Goal: Task Accomplishment & Management: Manage account settings

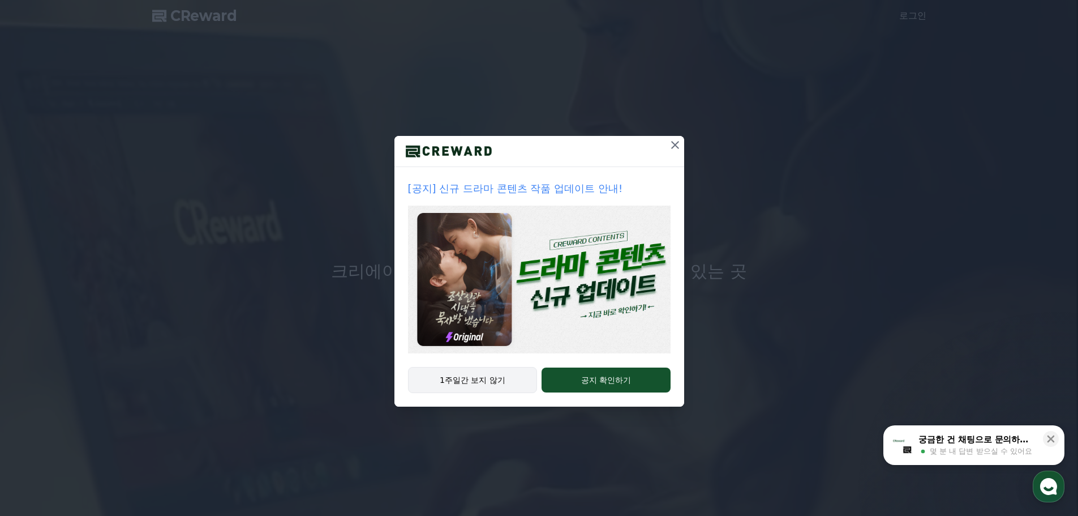
click at [488, 387] on button "1주일간 보지 않기" at bounding box center [473, 380] width 130 height 26
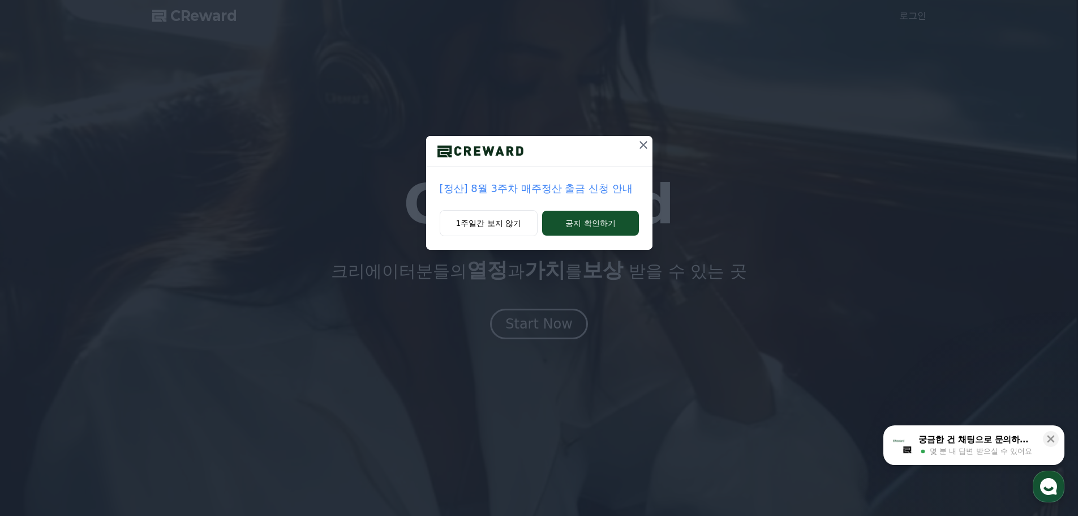
click at [642, 149] on icon at bounding box center [644, 145] width 14 height 14
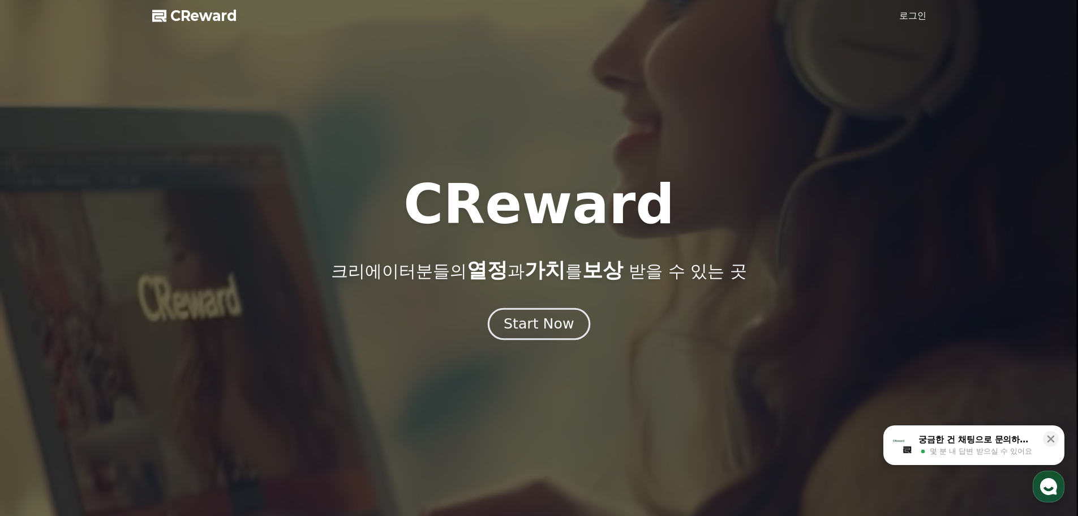
click at [547, 325] on div "Start Now" at bounding box center [539, 323] width 70 height 19
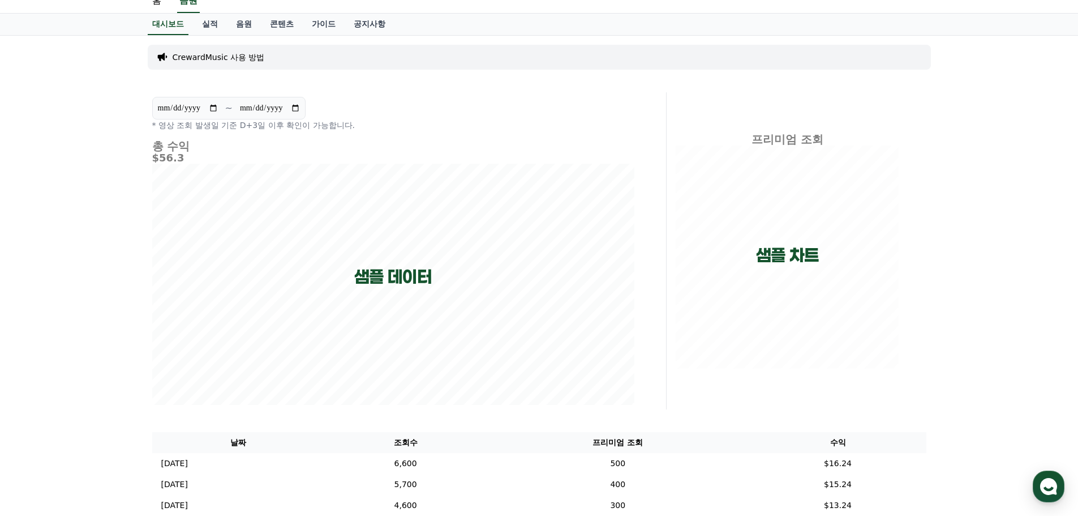
scroll to position [29, 0]
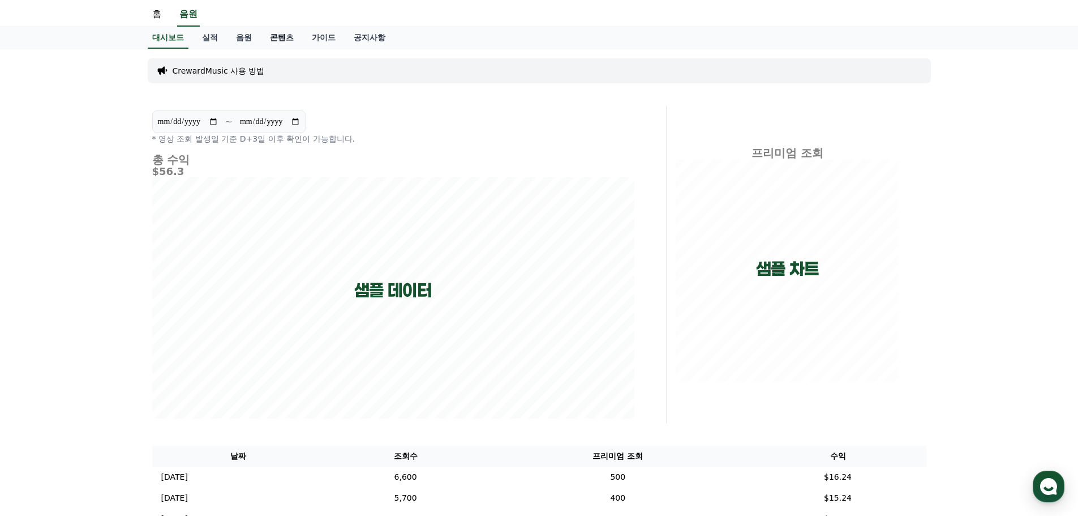
click at [282, 41] on link "콘텐츠" at bounding box center [282, 38] width 42 height 22
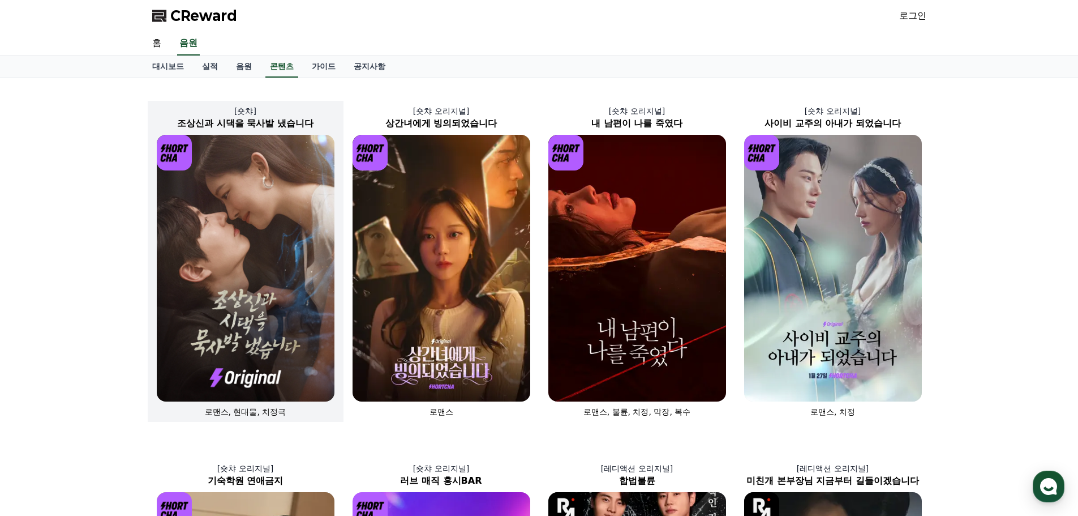
click at [254, 192] on img at bounding box center [246, 268] width 178 height 267
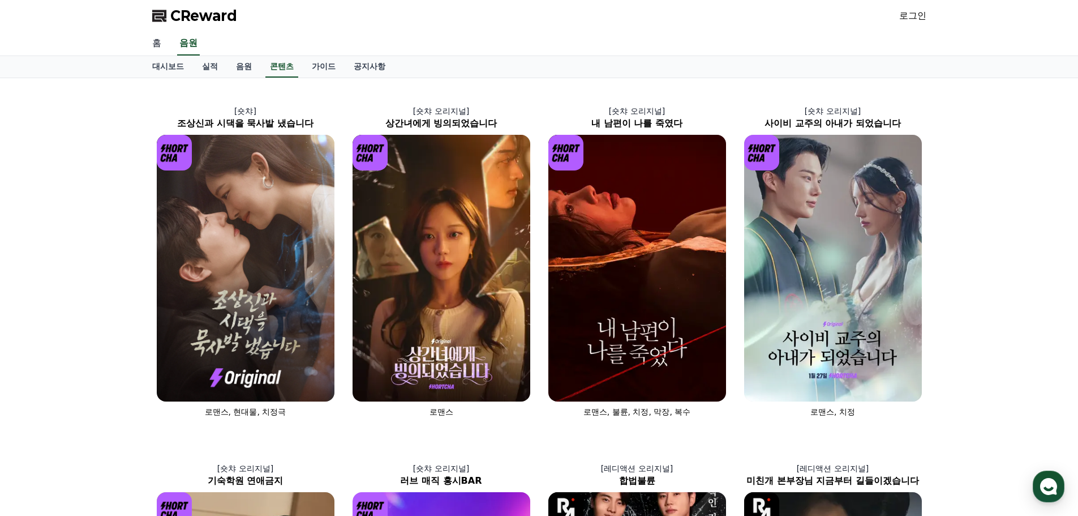
click at [163, 44] on link "홈" at bounding box center [156, 44] width 27 height 24
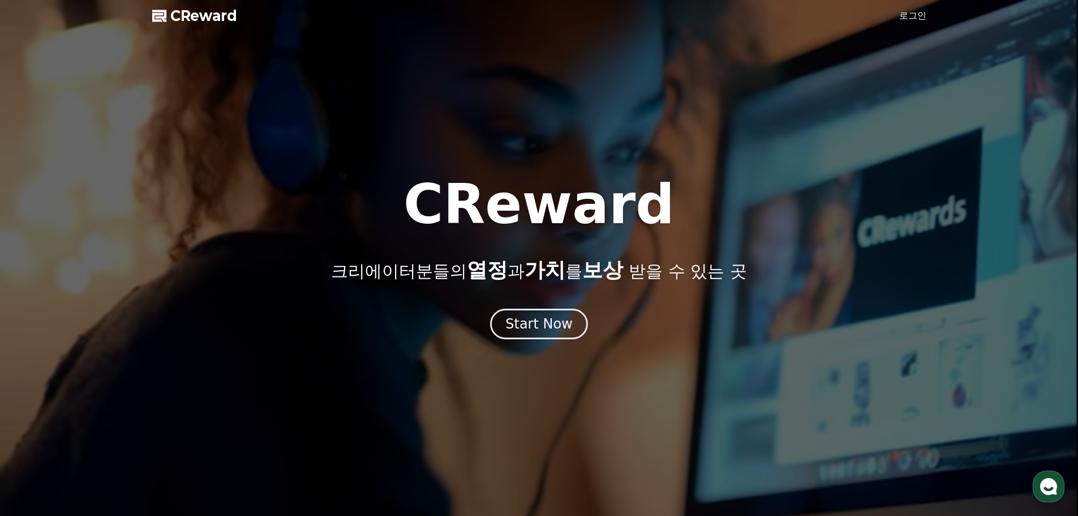
click at [530, 341] on div at bounding box center [539, 258] width 1078 height 516
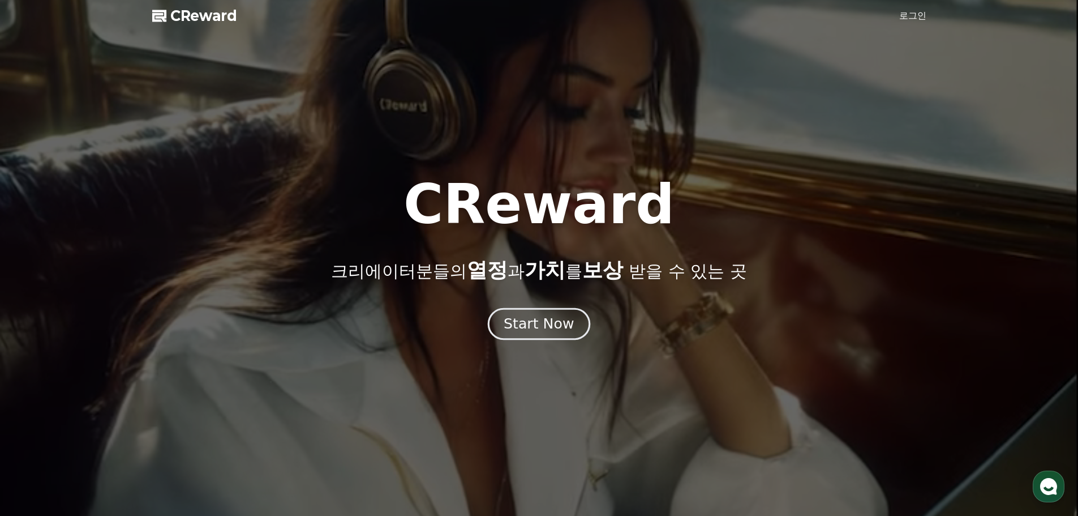
click at [535, 332] on div "Start Now" at bounding box center [539, 323] width 70 height 19
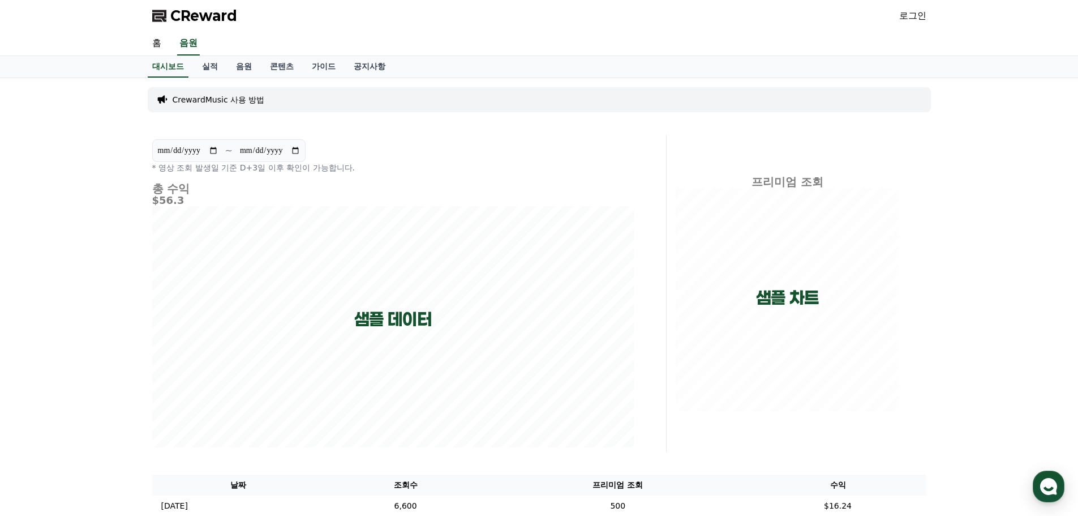
click at [914, 11] on link "로그인" at bounding box center [912, 16] width 27 height 14
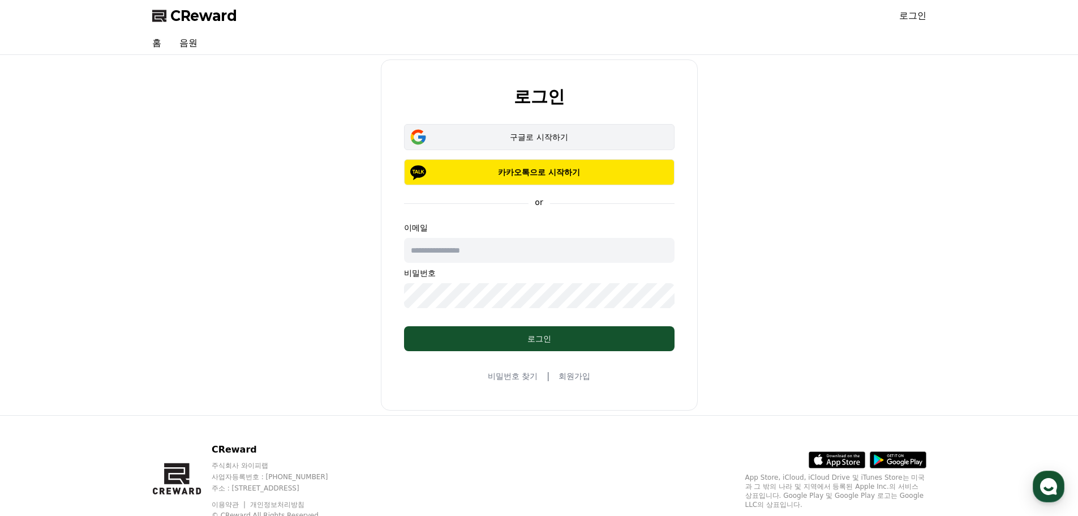
click at [539, 139] on div "구글로 시작하기" at bounding box center [540, 136] width 238 height 11
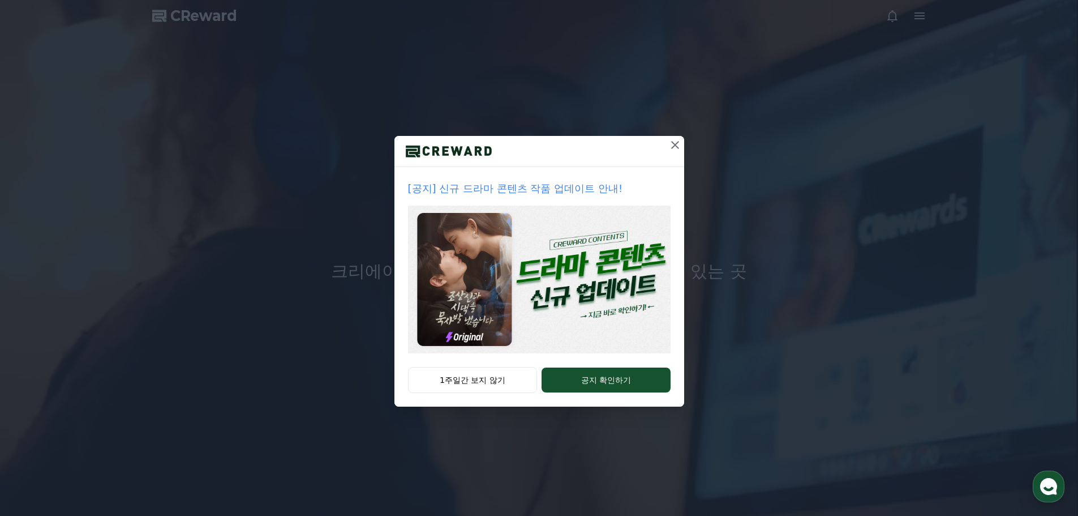
click at [678, 148] on icon at bounding box center [675, 145] width 8 height 8
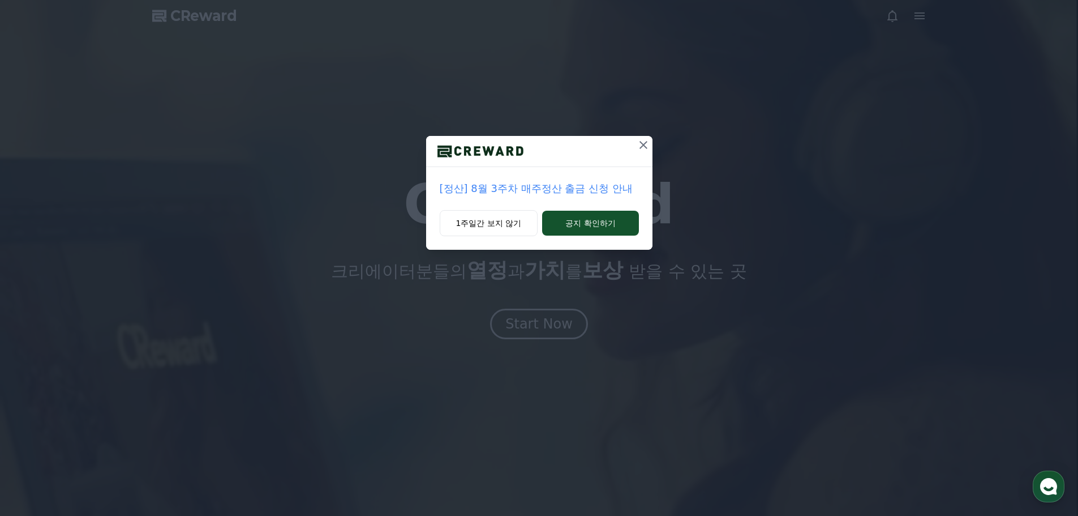
click at [646, 146] on icon at bounding box center [644, 145] width 14 height 14
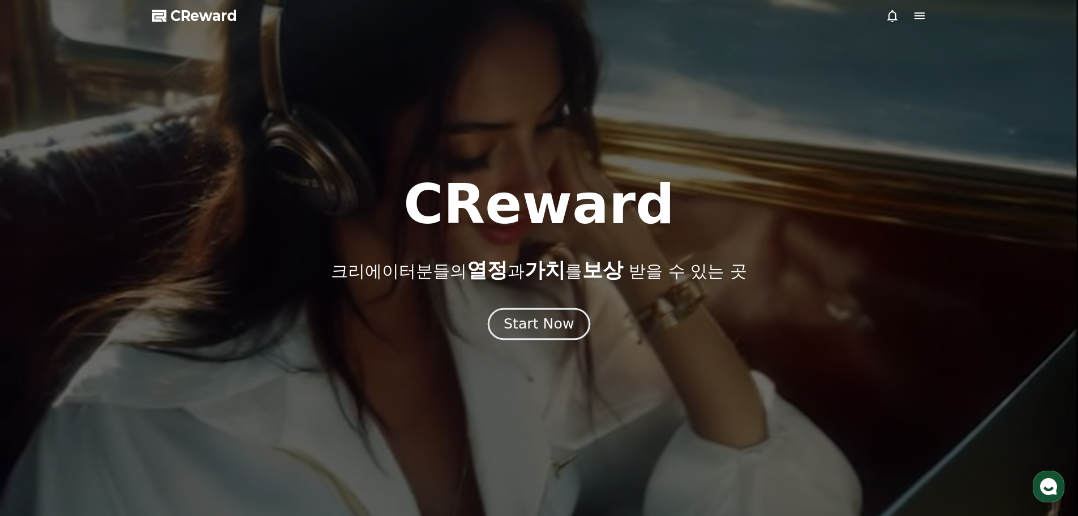
click at [537, 329] on div "Start Now" at bounding box center [539, 323] width 70 height 19
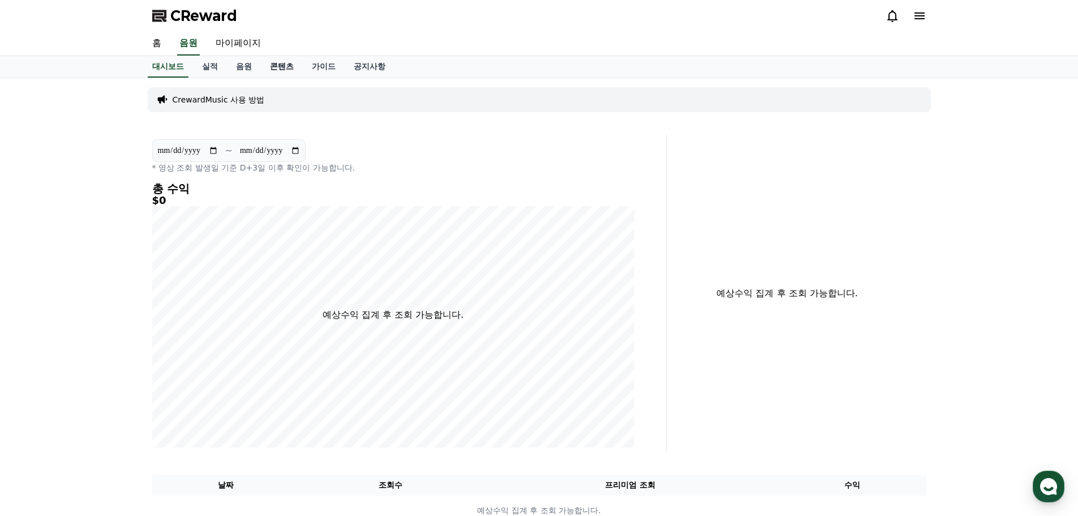
click at [285, 66] on link "콘텐츠" at bounding box center [282, 67] width 42 height 22
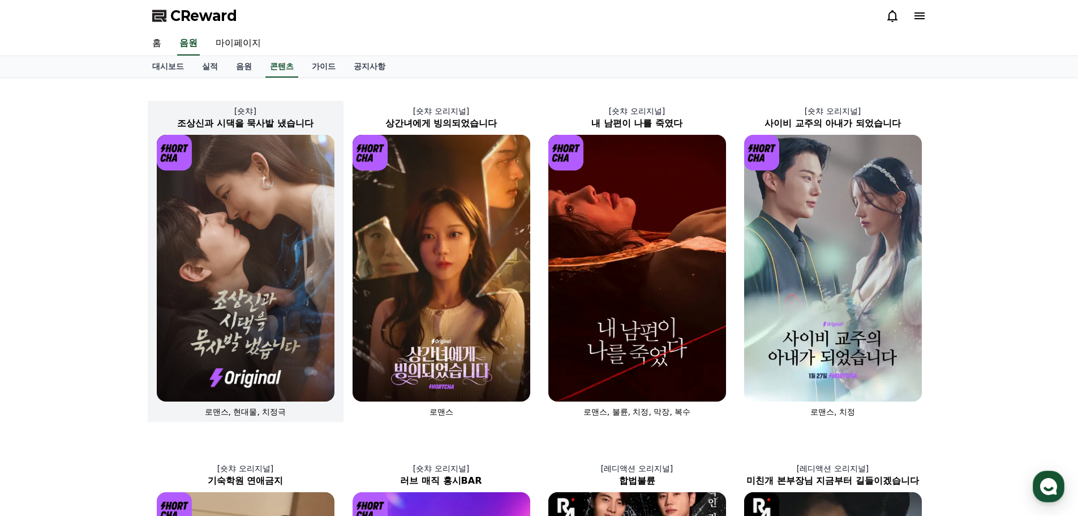
click at [254, 239] on img at bounding box center [246, 268] width 178 height 267
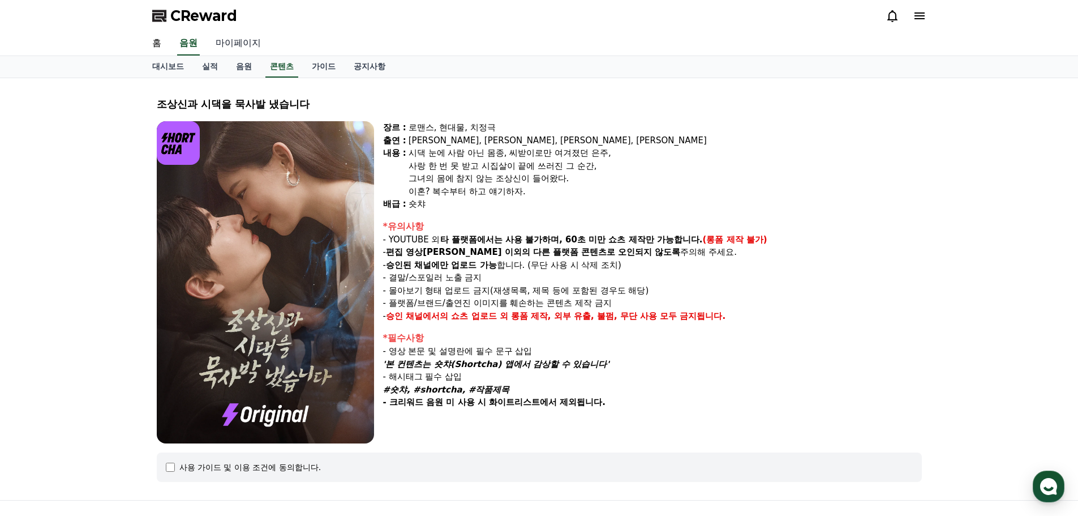
click at [236, 46] on link "마이페이지" at bounding box center [238, 44] width 63 height 24
select select "**********"
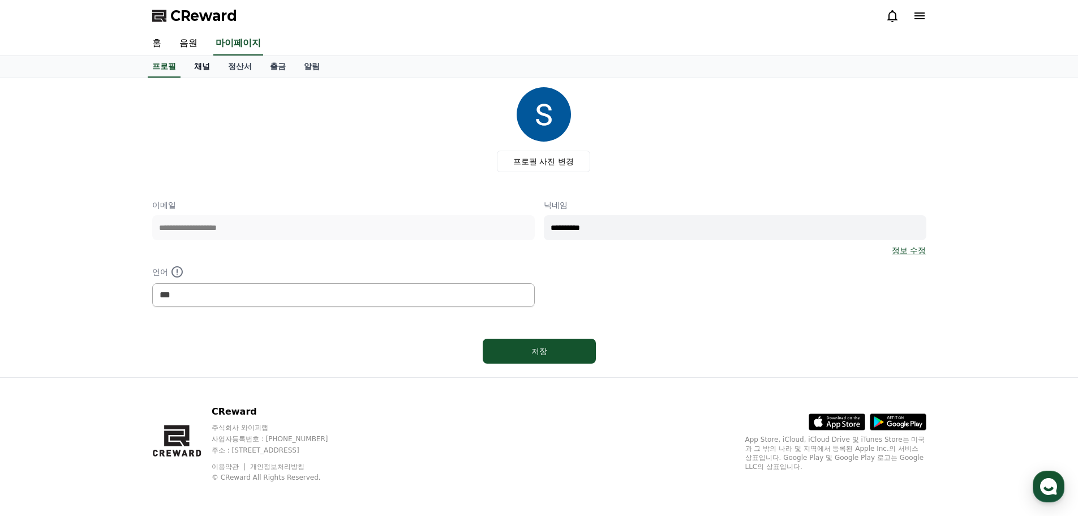
click at [203, 72] on link "채널" at bounding box center [202, 67] width 34 height 22
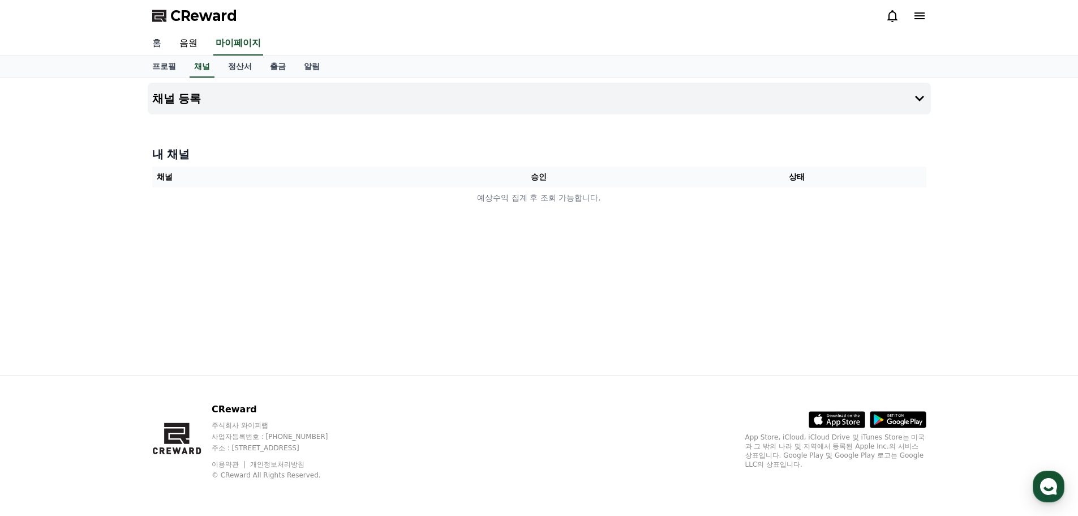
click at [149, 43] on link "홈" at bounding box center [156, 44] width 27 height 24
click at [165, 66] on link "프로필" at bounding box center [164, 67] width 42 height 22
select select "**********"
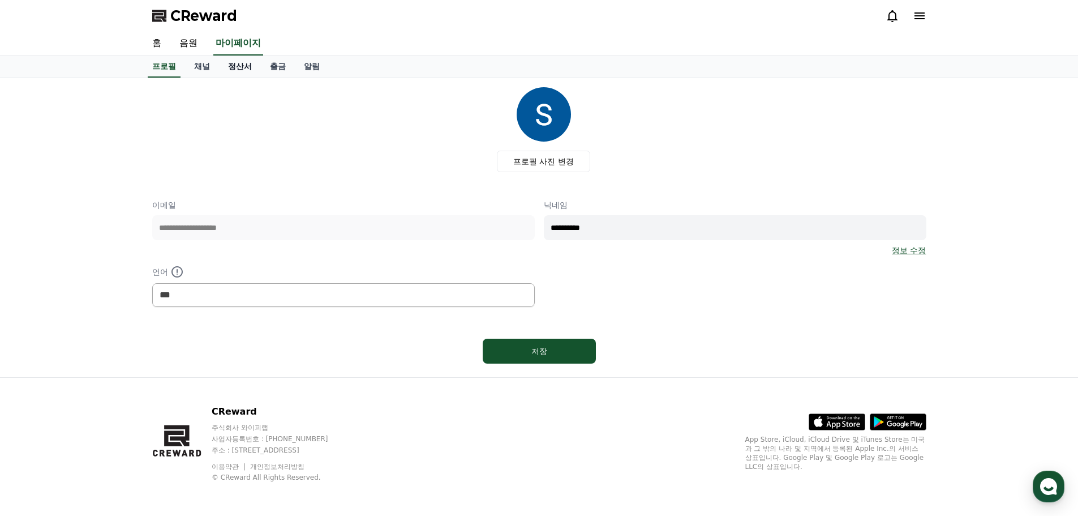
click at [237, 67] on link "정산서" at bounding box center [240, 67] width 42 height 22
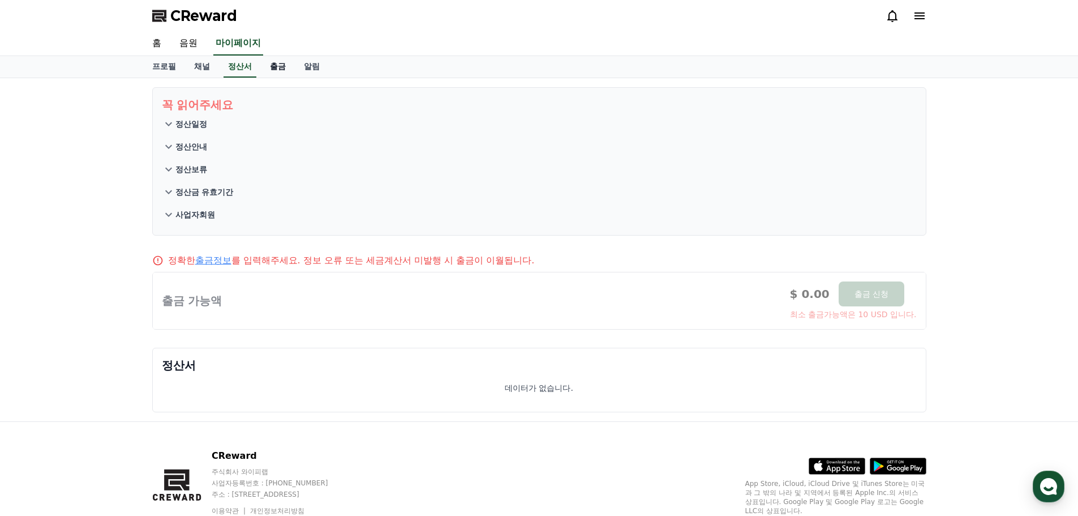
click at [286, 73] on link "출금" at bounding box center [278, 67] width 34 height 22
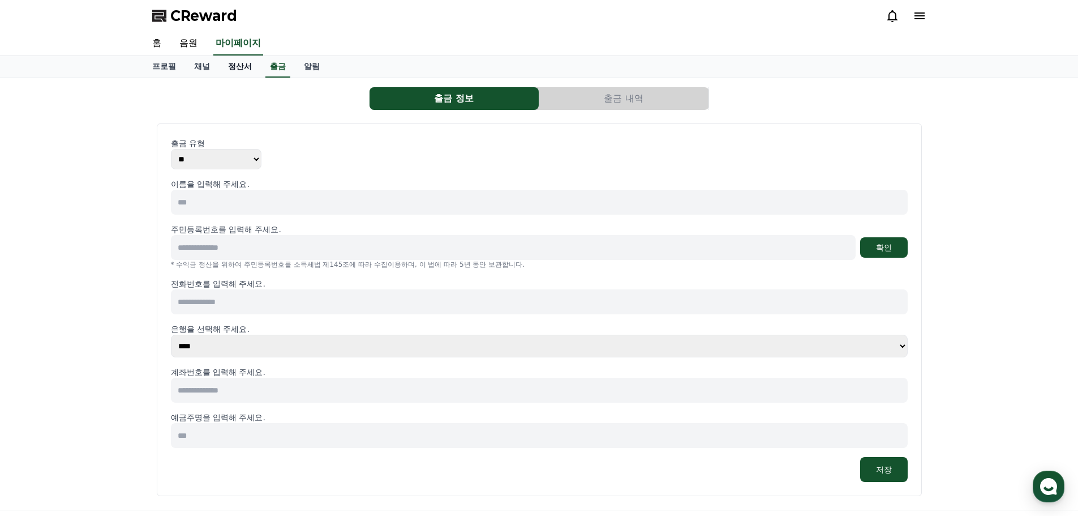
click at [251, 69] on link "정산서" at bounding box center [240, 67] width 42 height 22
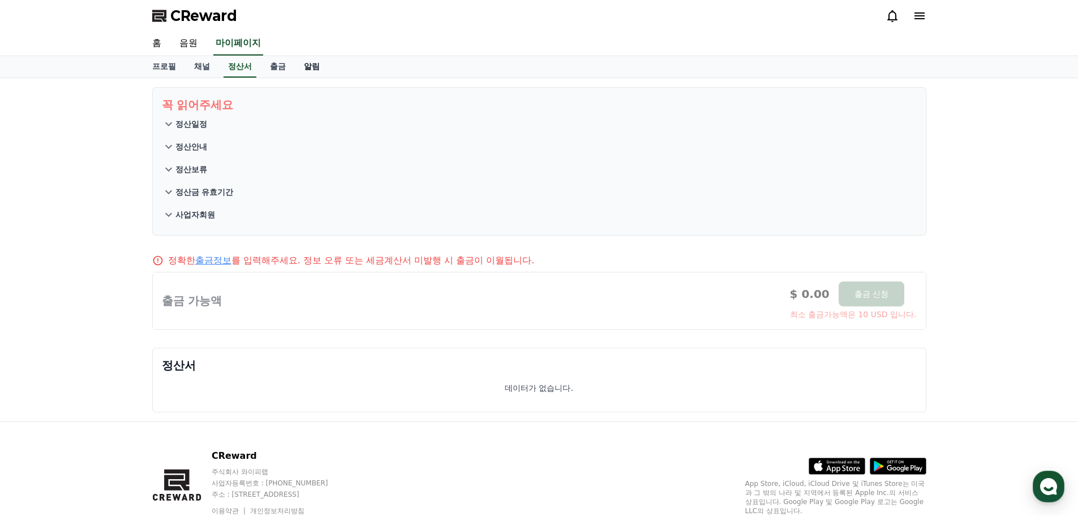
click at [310, 72] on link "알림" at bounding box center [312, 67] width 34 height 22
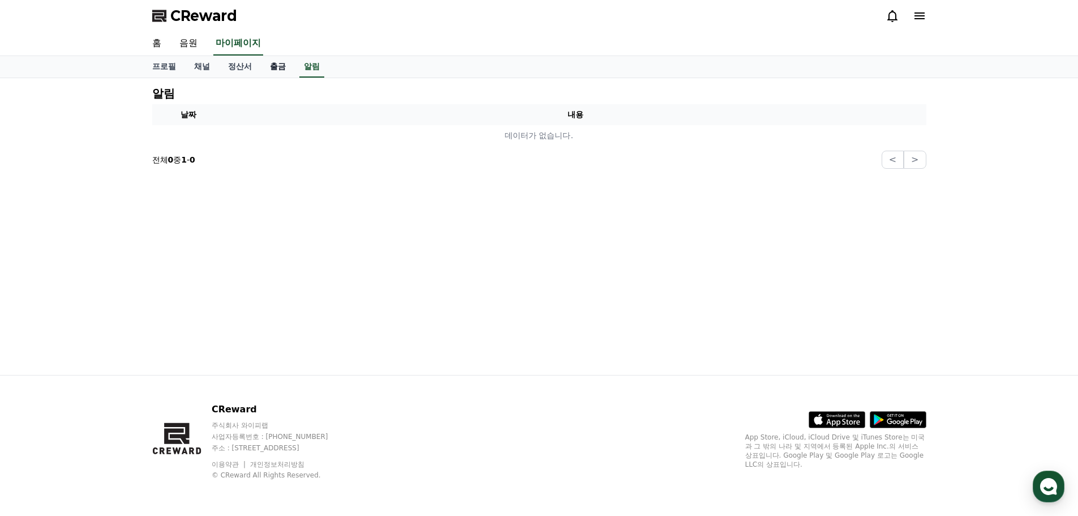
click at [284, 66] on link "출금" at bounding box center [278, 67] width 34 height 22
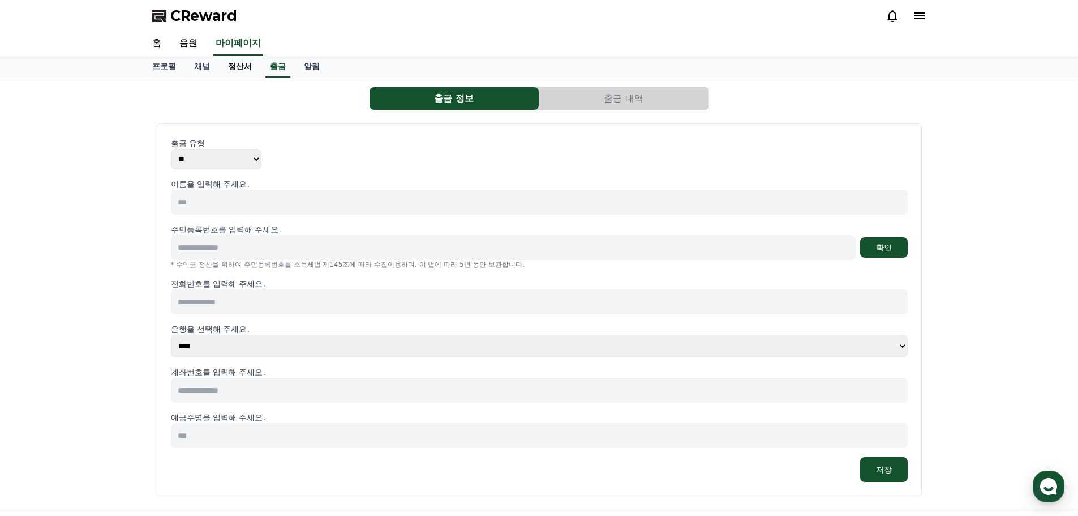
click at [243, 65] on link "정산서" at bounding box center [240, 67] width 42 height 22
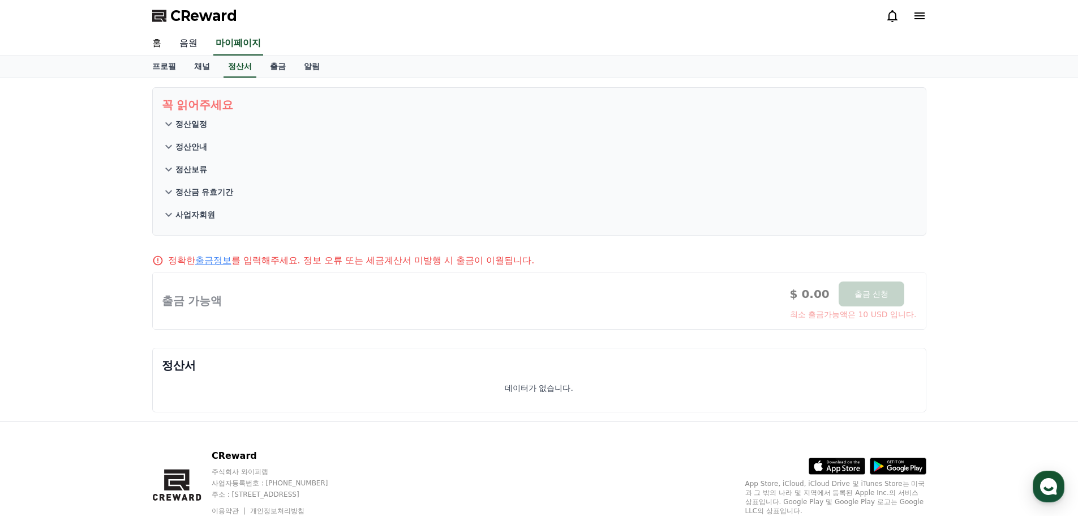
click at [189, 45] on link "음원" at bounding box center [188, 44] width 36 height 24
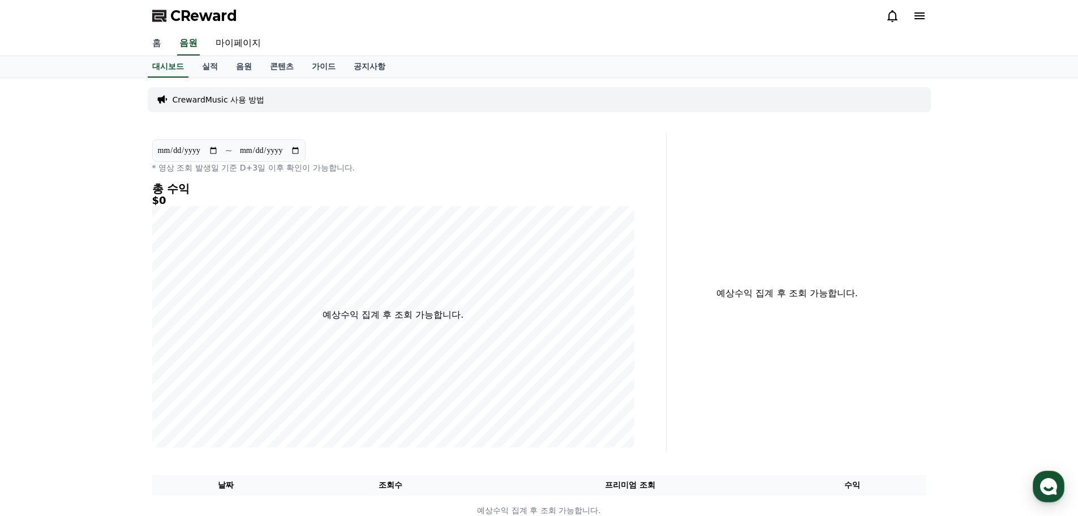
click at [150, 42] on link "홈" at bounding box center [156, 44] width 27 height 24
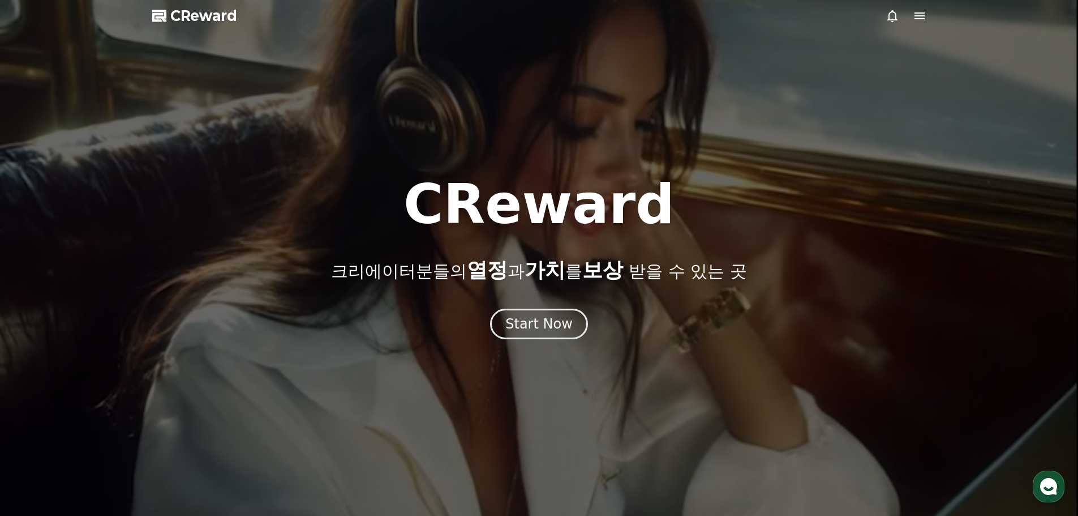
click at [919, 14] on icon at bounding box center [920, 15] width 10 height 7
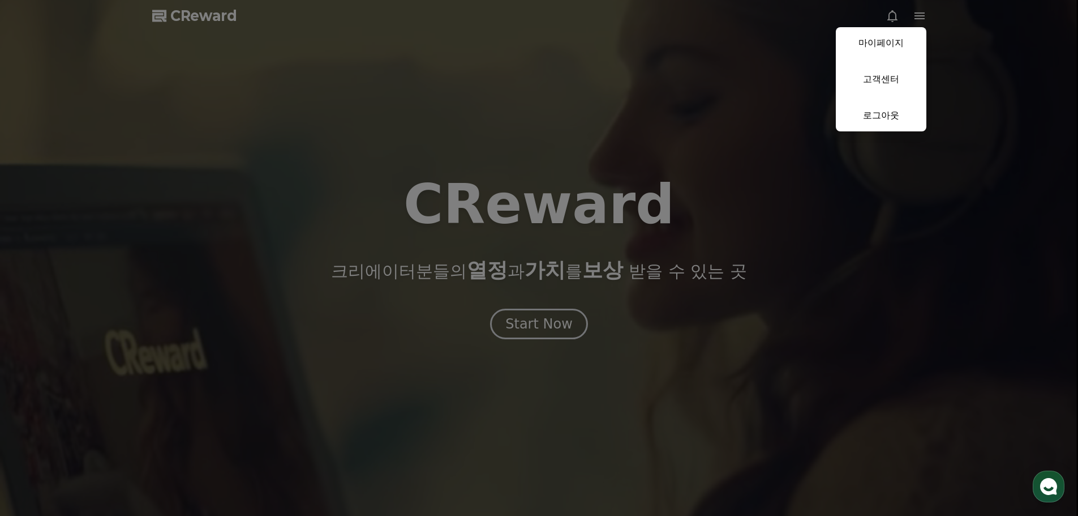
click at [893, 14] on button "close" at bounding box center [539, 258] width 1078 height 516
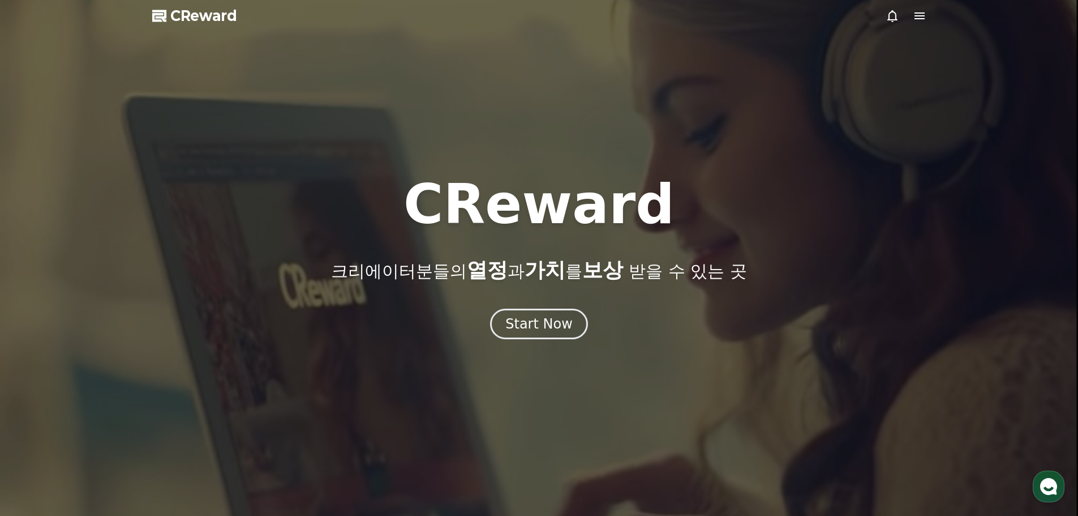
click at [891, 14] on icon at bounding box center [893, 16] width 14 height 14
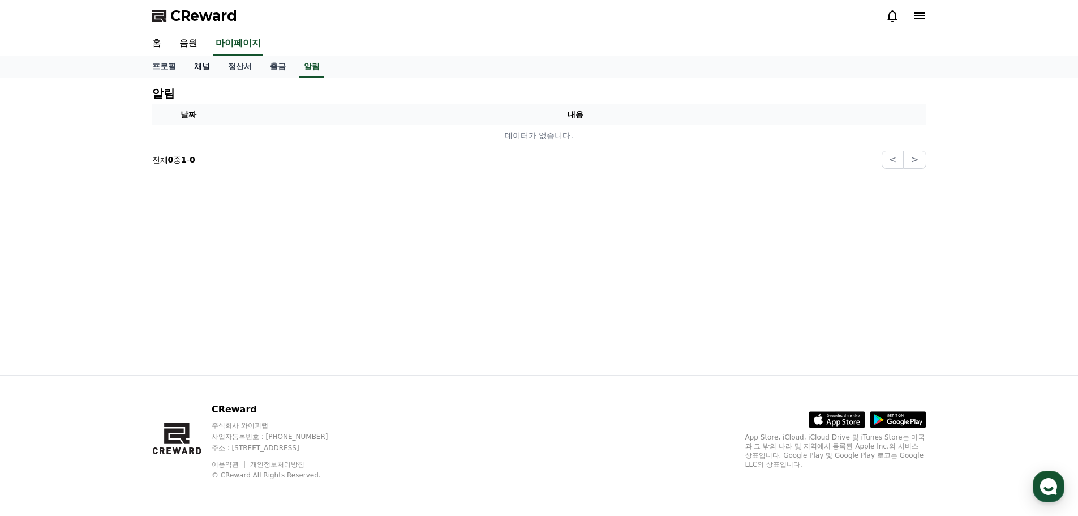
click at [204, 70] on link "채널" at bounding box center [202, 67] width 34 height 22
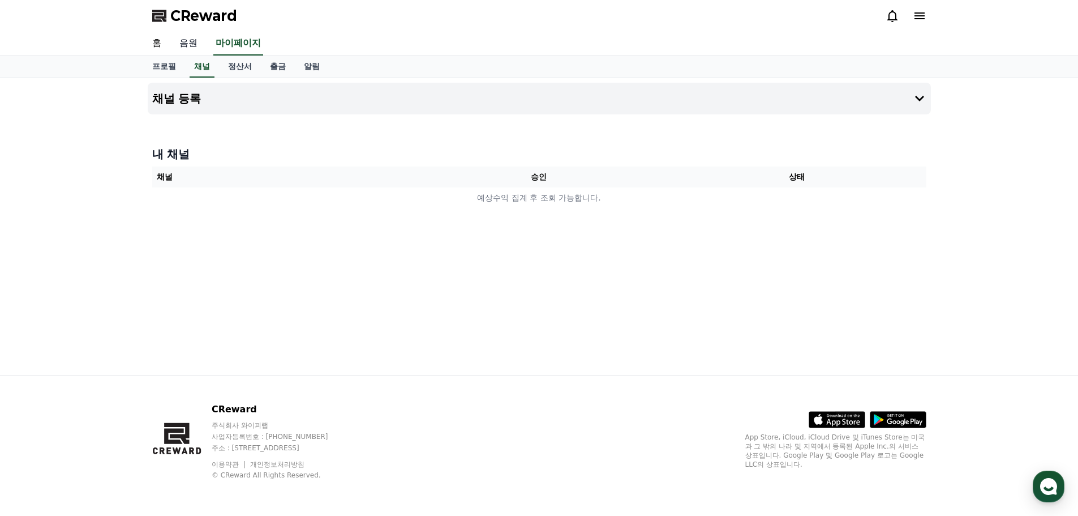
click at [188, 44] on link "음원" at bounding box center [188, 44] width 36 height 24
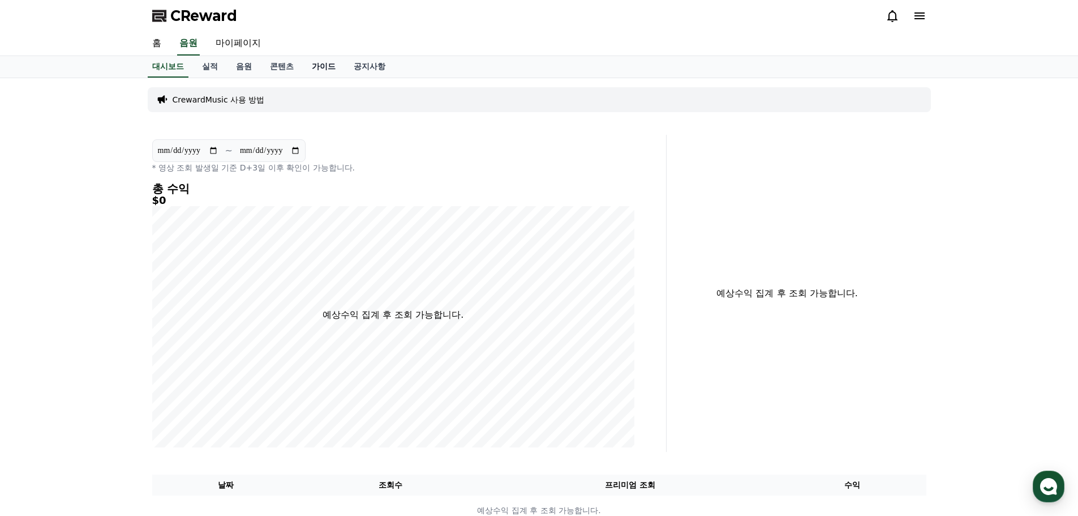
click at [324, 71] on link "가이드" at bounding box center [324, 67] width 42 height 22
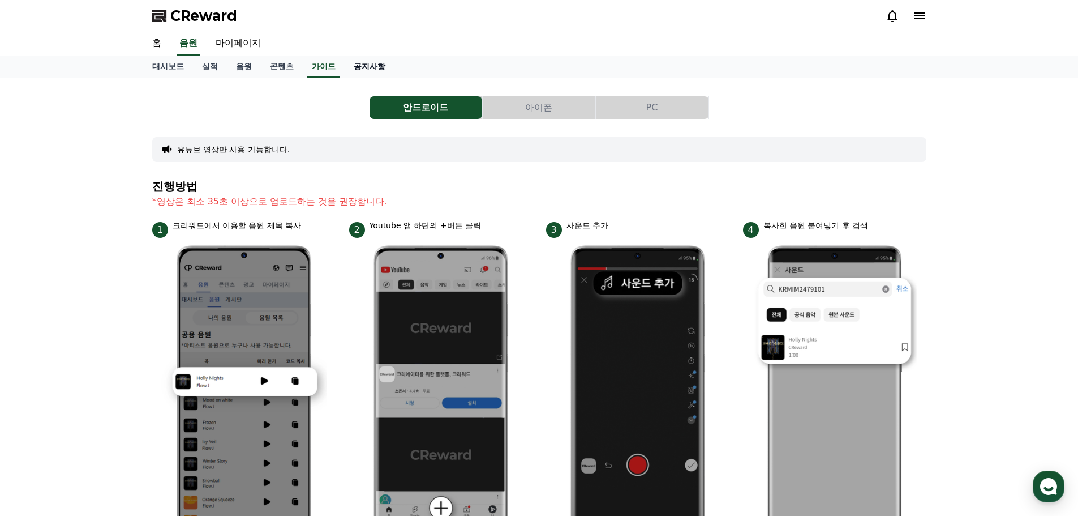
click at [375, 63] on link "공지사항" at bounding box center [370, 67] width 50 height 22
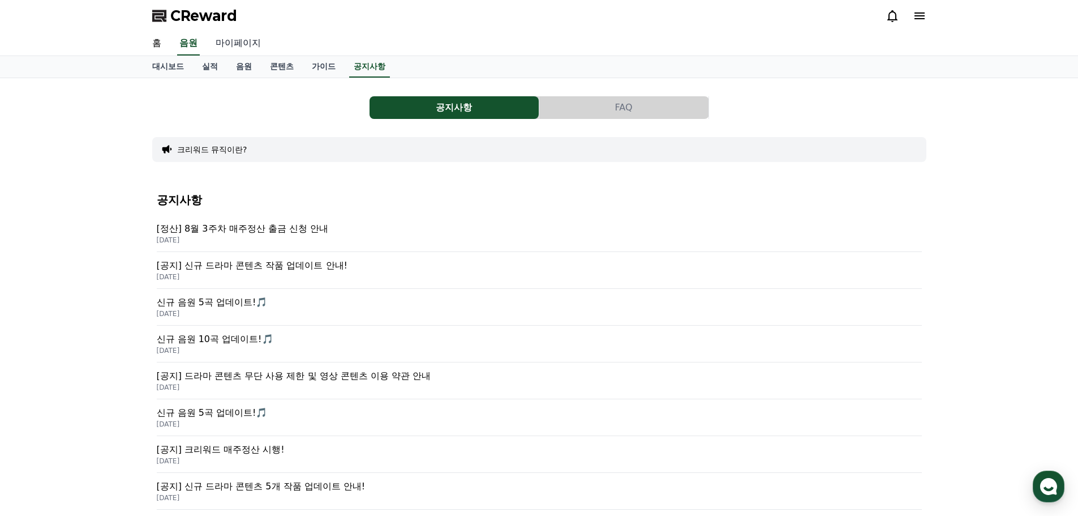
click at [245, 44] on link "마이페이지" at bounding box center [238, 44] width 63 height 24
select select "**********"
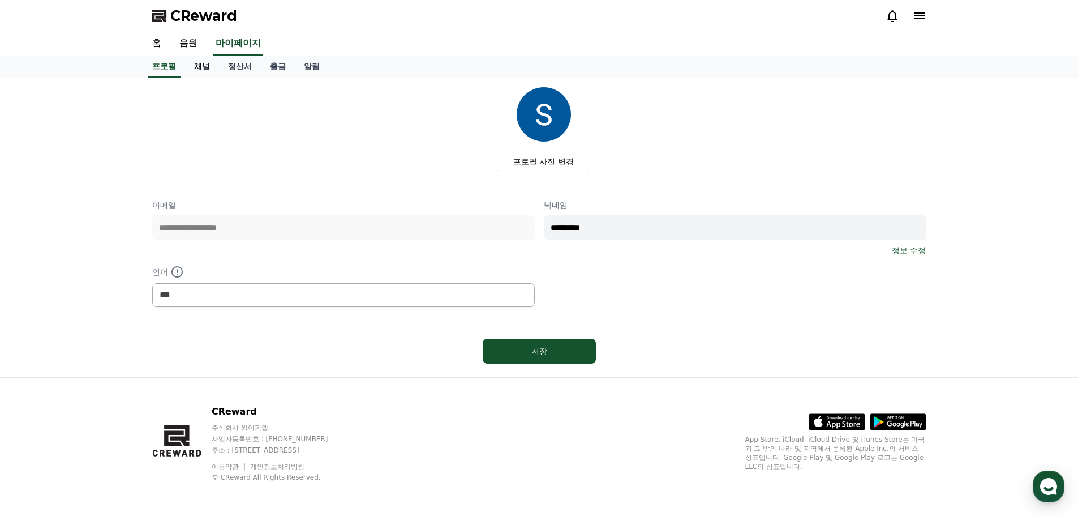
click at [208, 68] on link "채널" at bounding box center [202, 67] width 34 height 22
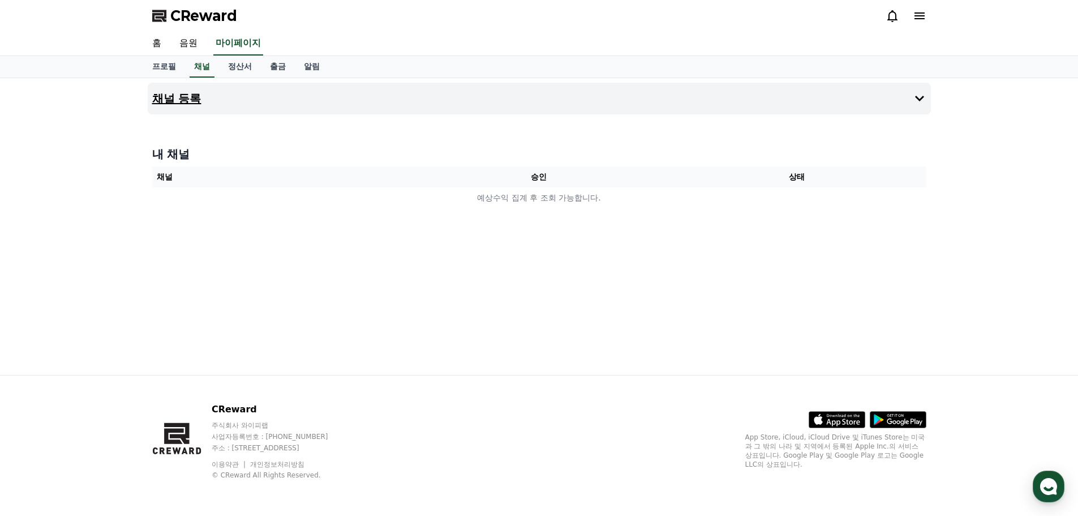
click at [587, 104] on button "채널 등록" at bounding box center [539, 99] width 783 height 32
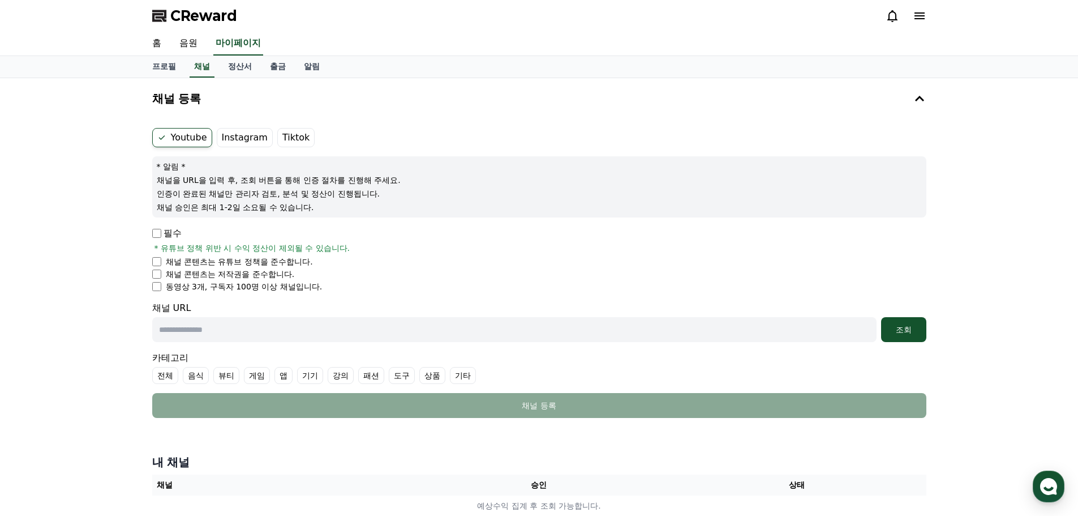
scroll to position [57, 0]
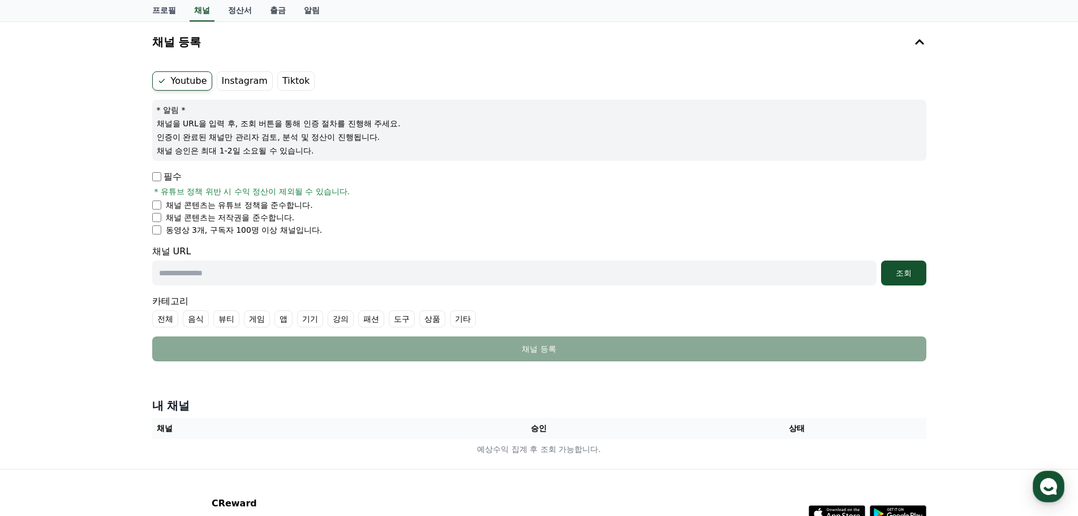
drag, startPoint x: 175, startPoint y: 203, endPoint x: 285, endPoint y: 203, distance: 109.2
click at [283, 203] on p "채널 콘텐츠는 유튜브 정책을 준수합니다." at bounding box center [239, 204] width 147 height 11
click at [285, 203] on p "채널 콘텐츠는 유튜브 정책을 준수합니다." at bounding box center [239, 204] width 147 height 11
drag, startPoint x: 212, startPoint y: 219, endPoint x: 268, endPoint y: 218, distance: 56.6
click at [267, 218] on p "채널 콘텐츠는 저작권을 준수합니다." at bounding box center [230, 217] width 129 height 11
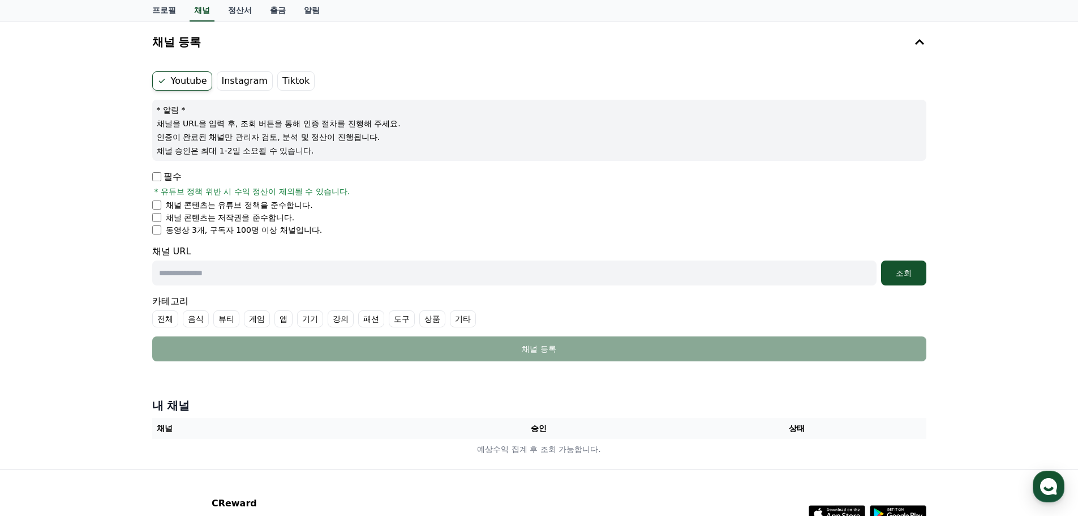
click at [273, 218] on p "채널 콘텐츠는 저작권을 준수합니다." at bounding box center [230, 217] width 129 height 11
drag, startPoint x: 172, startPoint y: 229, endPoint x: 264, endPoint y: 229, distance: 91.7
click at [263, 229] on p "동영상 3개, 구독자 100명 이상 채널입니다." at bounding box center [244, 229] width 157 height 11
drag, startPoint x: 275, startPoint y: 229, endPoint x: 286, endPoint y: 230, distance: 11.9
click at [275, 229] on p "동영상 3개, 구독자 100명 이상 채널입니다." at bounding box center [244, 229] width 157 height 11
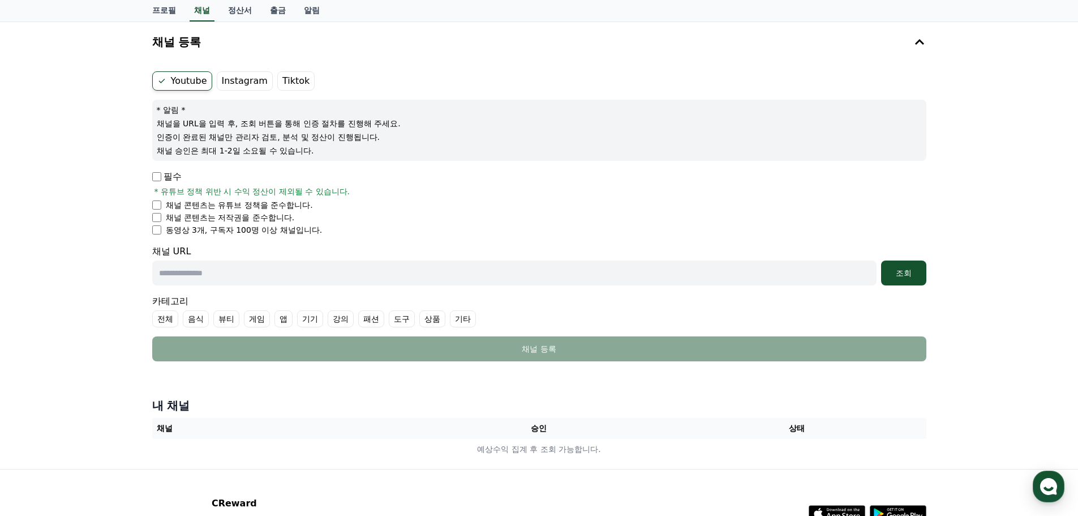
drag, startPoint x: 298, startPoint y: 230, endPoint x: 217, endPoint y: 230, distance: 80.9
click at [217, 230] on p "동영상 3개, 구독자 100명 이상 채널입니다." at bounding box center [244, 229] width 157 height 11
click at [204, 208] on p "채널 콘텐츠는 유튜브 정책을 준수합니다." at bounding box center [239, 204] width 147 height 11
drag, startPoint x: 158, startPoint y: 123, endPoint x: 257, endPoint y: 130, distance: 98.7
click at [247, 129] on div "* 알림 * 채널을 URL을 입력 후, 조회 버튼을 통해 인증 절차를 진행해 주세요. 인증이 완료된 채널만 관리자 검토, 분석 및 정산이 진행…" at bounding box center [539, 130] width 774 height 61
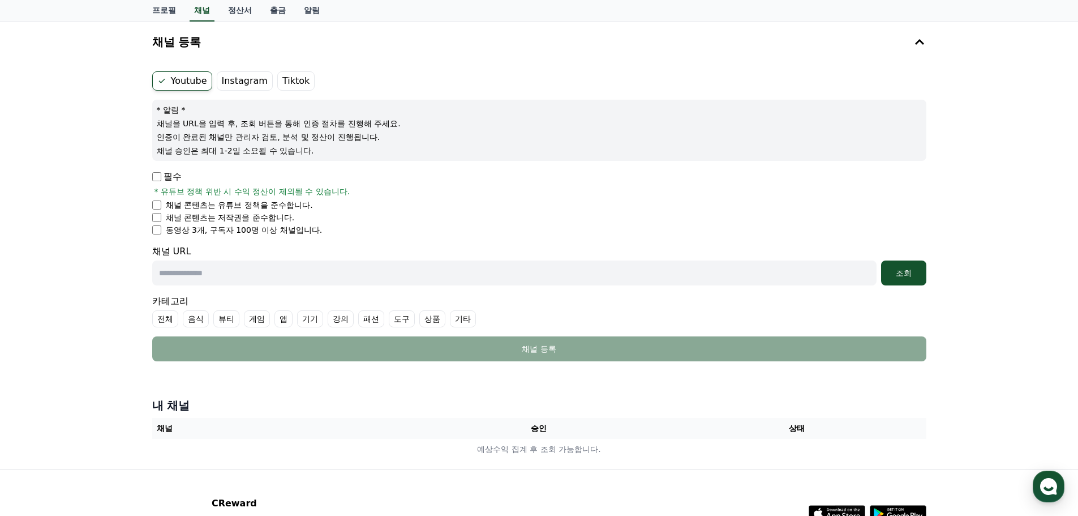
drag, startPoint x: 187, startPoint y: 154, endPoint x: 240, endPoint y: 153, distance: 52.7
click at [237, 153] on p "채널 승인은 최대 1-2일 소요될 수 있습니다." at bounding box center [539, 150] width 765 height 11
click at [290, 149] on p "채널 승인은 최대 1-2일 소요될 수 있습니다." at bounding box center [539, 150] width 765 height 11
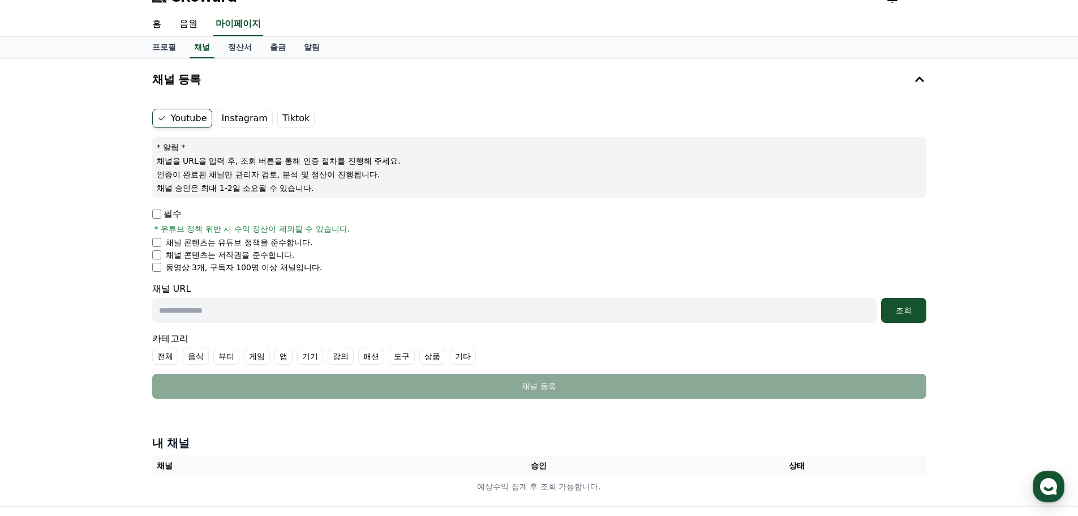
scroll to position [0, 0]
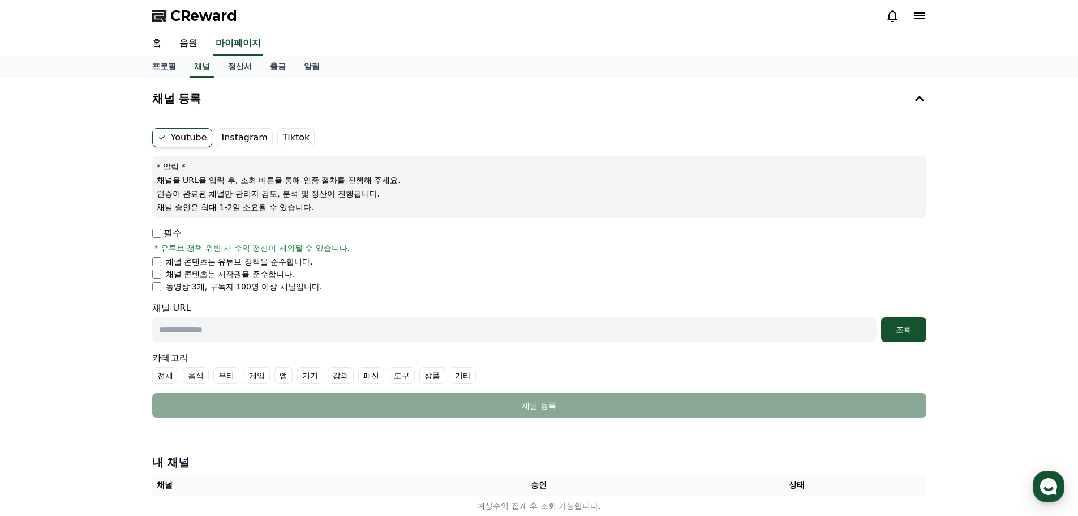
click at [919, 26] on div "CReward" at bounding box center [539, 16] width 792 height 32
click at [919, 16] on icon at bounding box center [920, 15] width 10 height 7
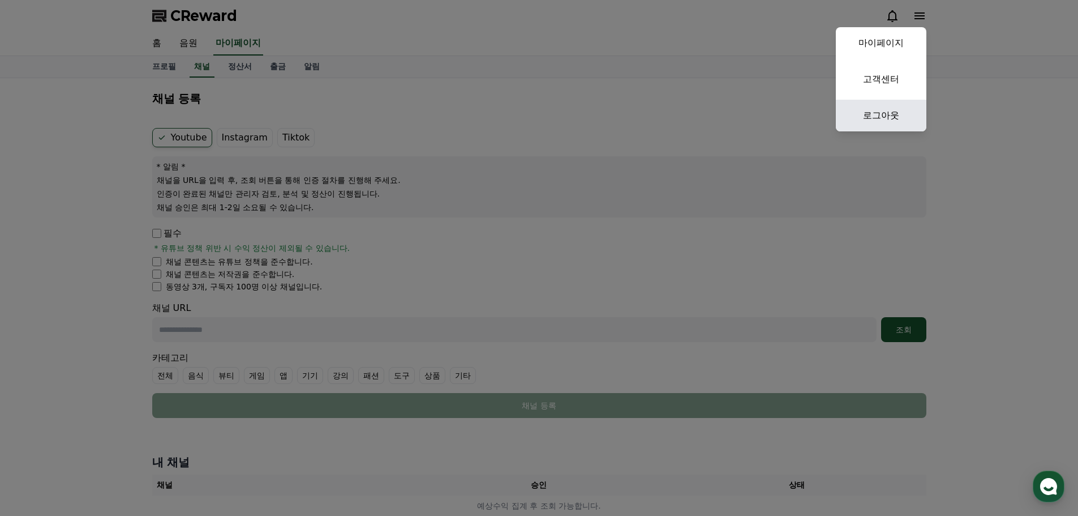
click at [884, 112] on link "로그아웃" at bounding box center [881, 116] width 91 height 32
